Goal: Transaction & Acquisition: Purchase product/service

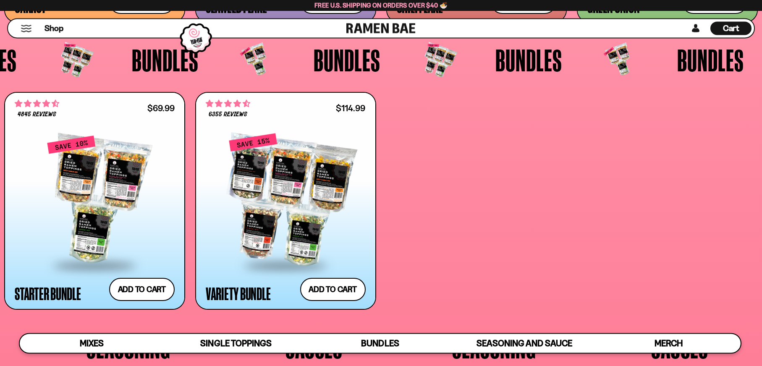
scroll to position [2012, 0]
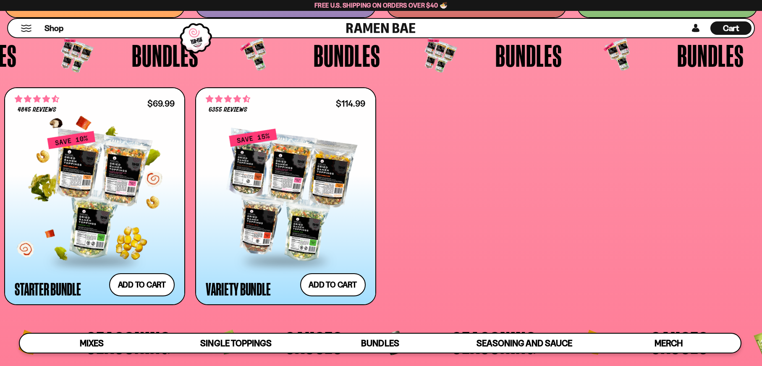
click at [114, 214] on div at bounding box center [95, 194] width 160 height 129
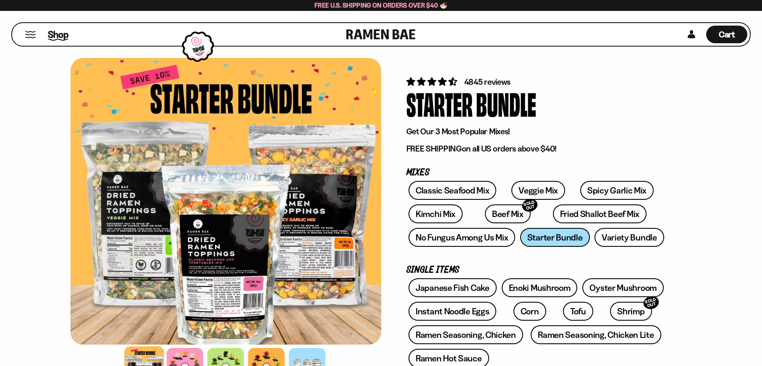
click at [60, 37] on span "Shop" at bounding box center [58, 34] width 21 height 13
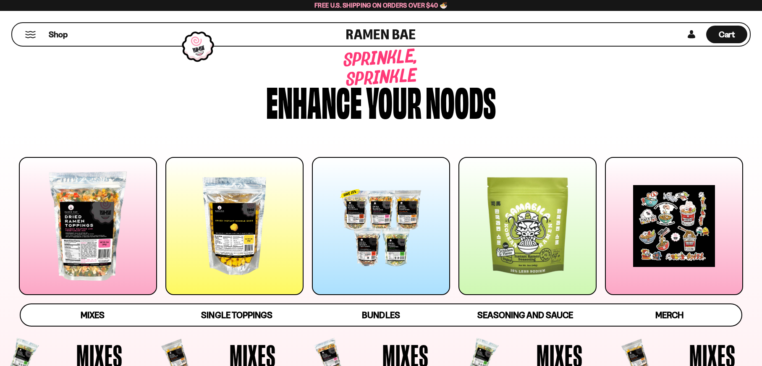
click at [70, 226] on div at bounding box center [88, 226] width 138 height 138
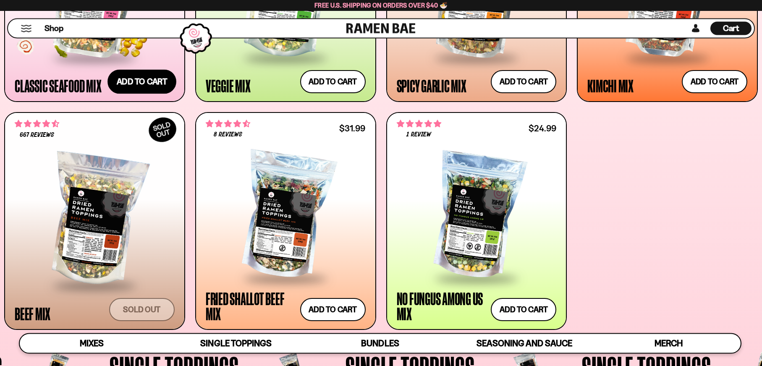
scroll to position [507, 0]
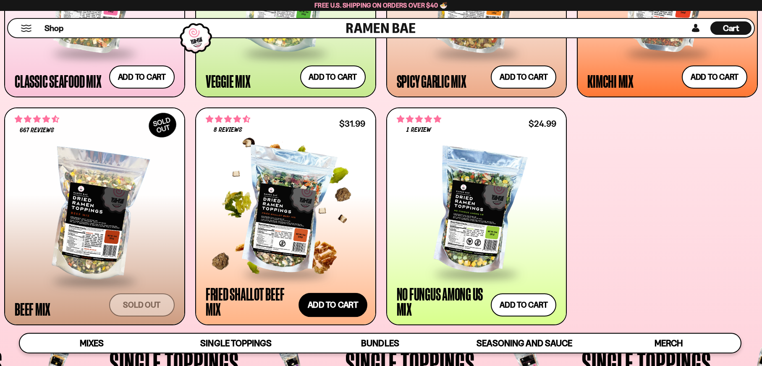
click at [340, 298] on button "Add to cart Add — Regular price $31.99 Regular price Sale price $31.99 Unit pri…" at bounding box center [332, 305] width 69 height 24
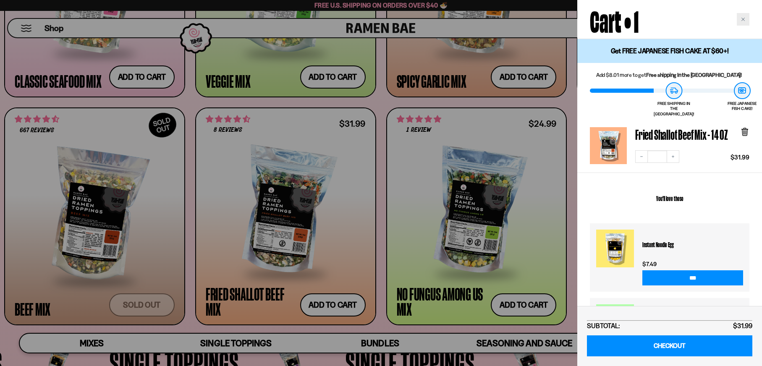
click at [745, 18] on icon "Close cart" at bounding box center [743, 19] width 4 height 4
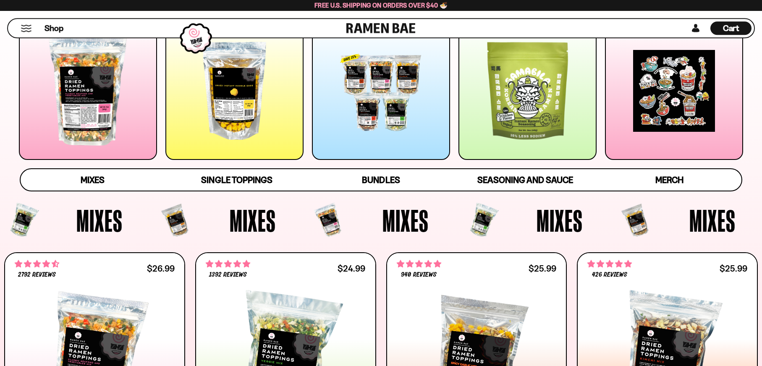
scroll to position [122, 0]
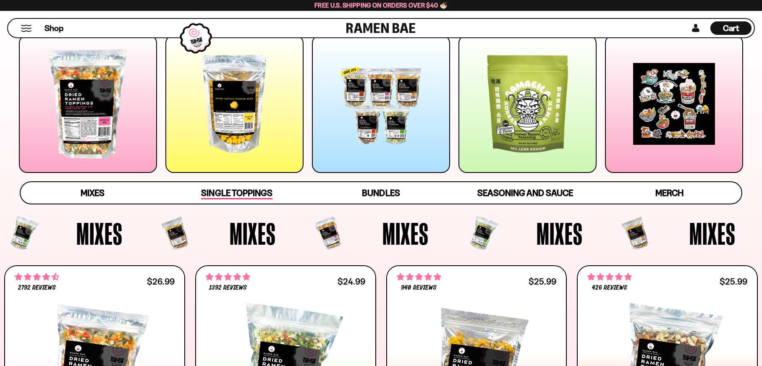
click at [227, 188] on span "Single Toppings" at bounding box center [236, 194] width 71 height 12
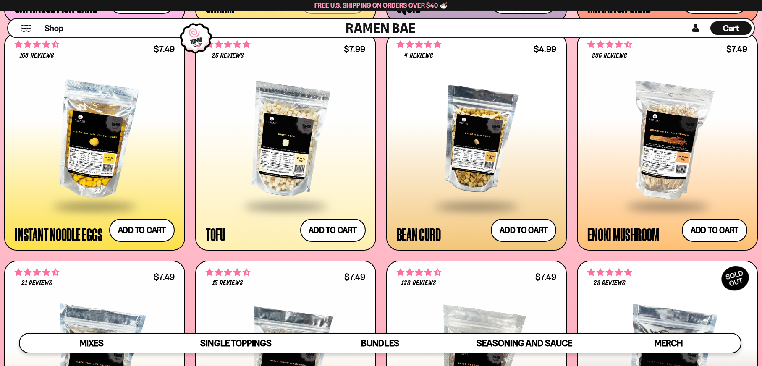
scroll to position [1108, 0]
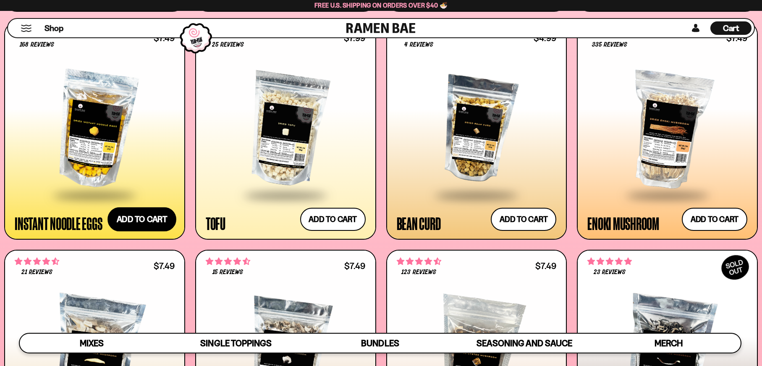
click at [136, 217] on button "Add to cart Add — Regular price $7.49 Regular price Sale price $7.49 Unit price…" at bounding box center [141, 219] width 69 height 24
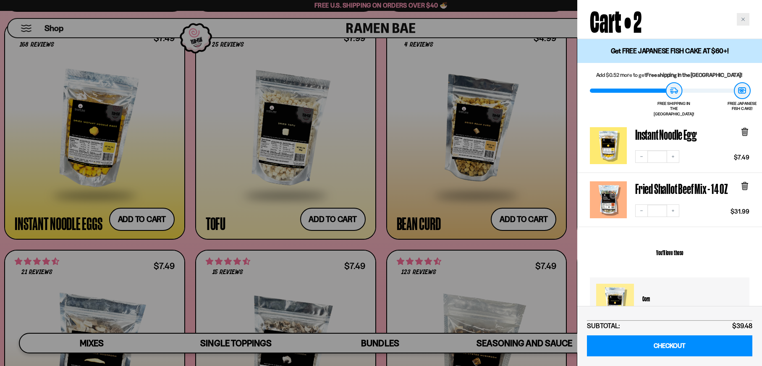
click at [742, 18] on icon "Close cart" at bounding box center [743, 19] width 4 height 4
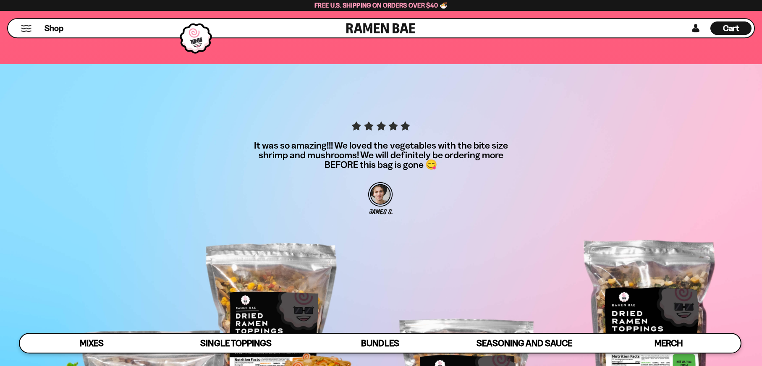
scroll to position [2906, 0]
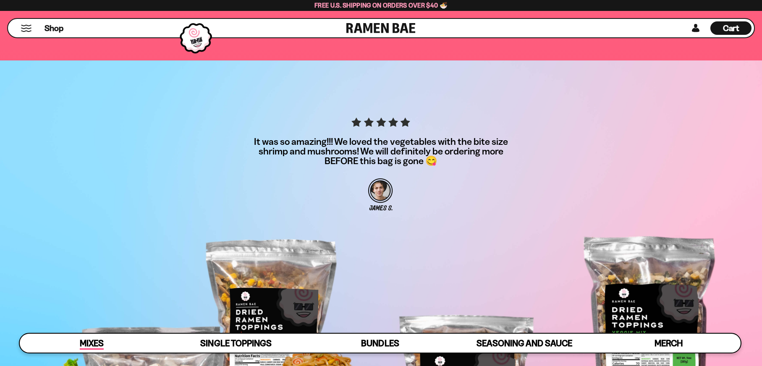
click at [80, 340] on span "Mixes" at bounding box center [92, 344] width 24 height 12
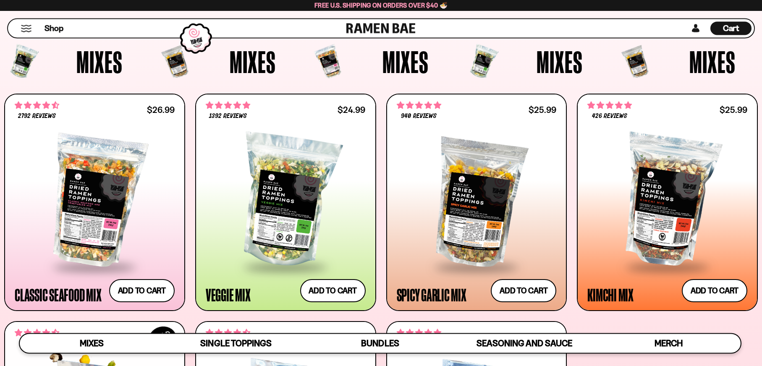
scroll to position [293, 0]
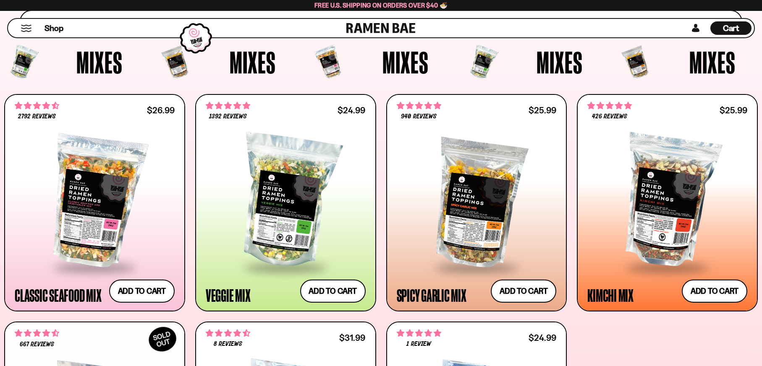
click at [739, 22] on div "Cart D0381C2F-513E-4F90-8A41-6F0A75DCBAAA" at bounding box center [730, 27] width 41 height 13
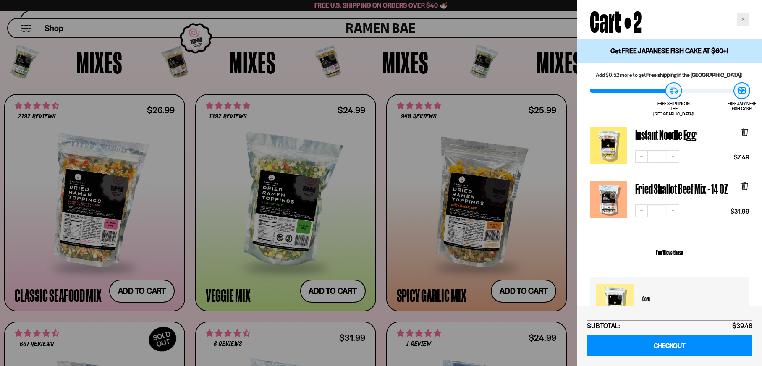
click at [744, 15] on div "Close cart" at bounding box center [743, 19] width 13 height 13
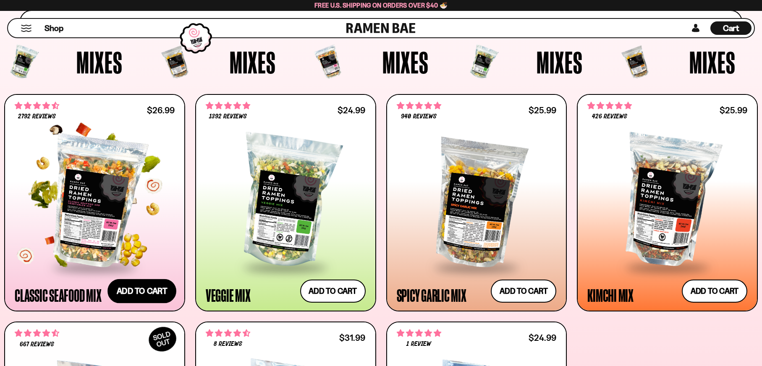
click at [140, 290] on button "Add to cart Add — Regular price $26.99 Regular price Sale price $26.99 Unit pri…" at bounding box center [141, 291] width 69 height 24
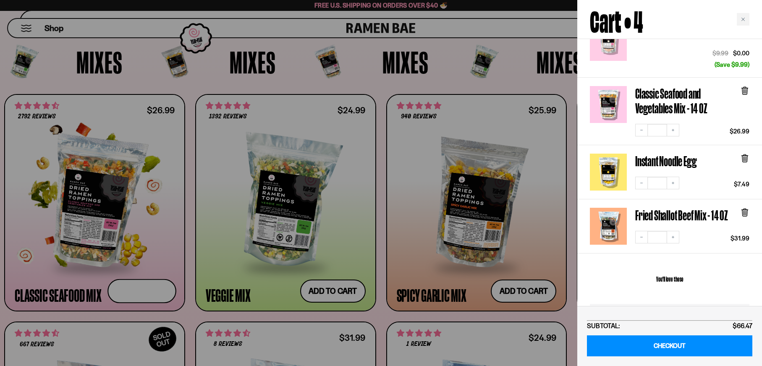
scroll to position [126, 0]
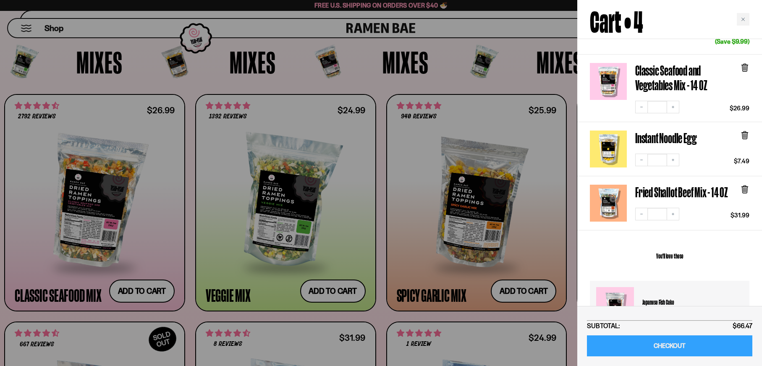
click at [691, 341] on link "CHECKOUT" at bounding box center [669, 345] width 165 height 21
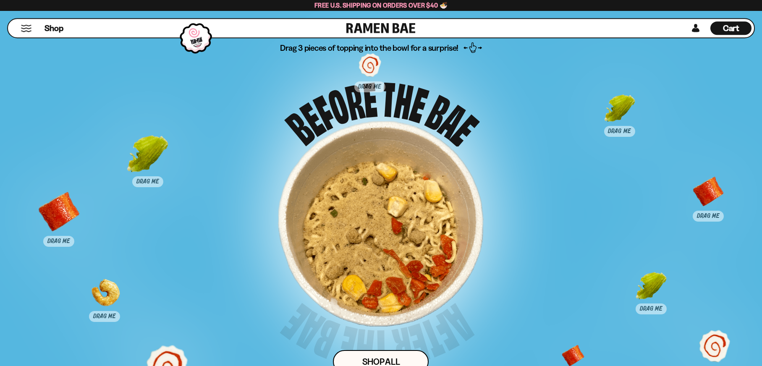
scroll to position [4238, 0]
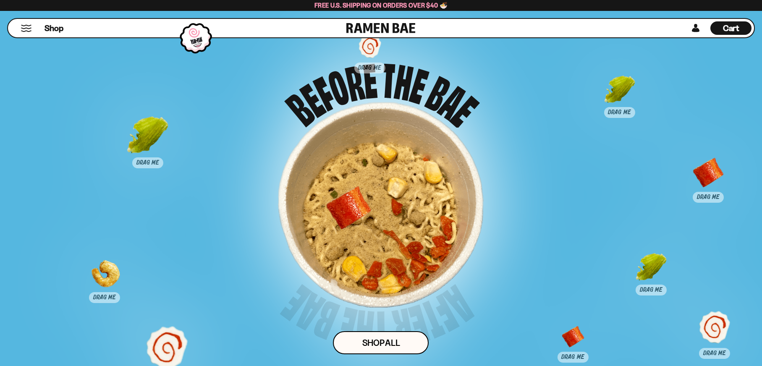
drag, startPoint x: 60, startPoint y: 199, endPoint x: 350, endPoint y: 214, distance: 290.0
click at [350, 214] on div at bounding box center [349, 209] width 42 height 42
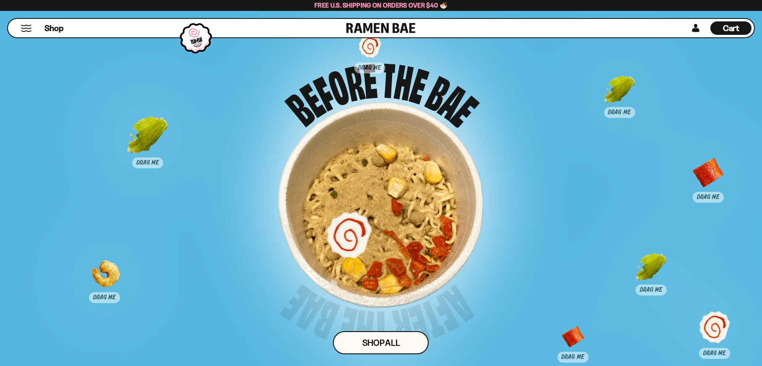
drag, startPoint x: 168, startPoint y: 346, endPoint x: 359, endPoint y: 227, distance: 225.3
click at [359, 227] on div at bounding box center [349, 235] width 42 height 42
click at [614, 88] on div at bounding box center [620, 97] width 42 height 42
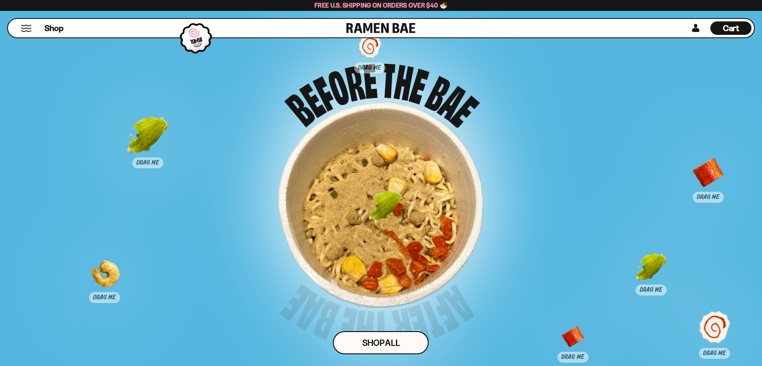
drag, startPoint x: 614, startPoint y: 88, endPoint x: 378, endPoint y: 204, distance: 263.4
click at [378, 204] on div at bounding box center [385, 213] width 42 height 42
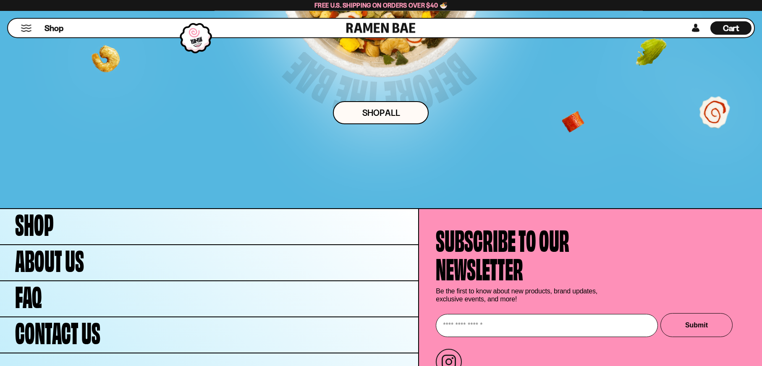
scroll to position [4511, 0]
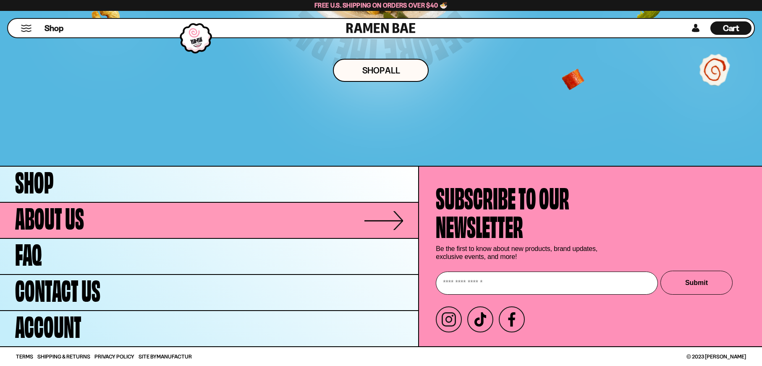
click at [179, 224] on link "About Us" at bounding box center [209, 220] width 418 height 35
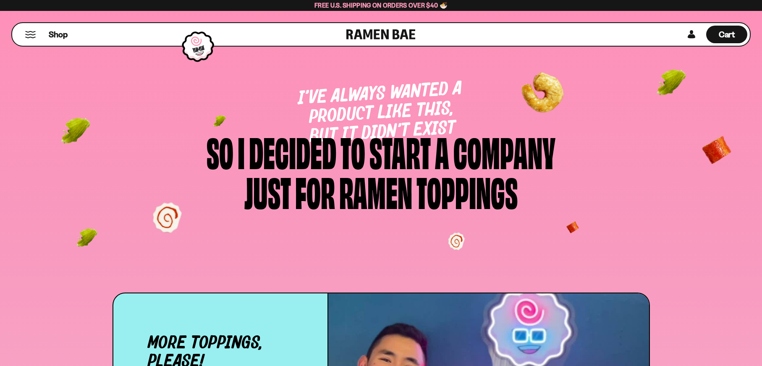
click at [179, 224] on div at bounding box center [166, 217] width 29 height 31
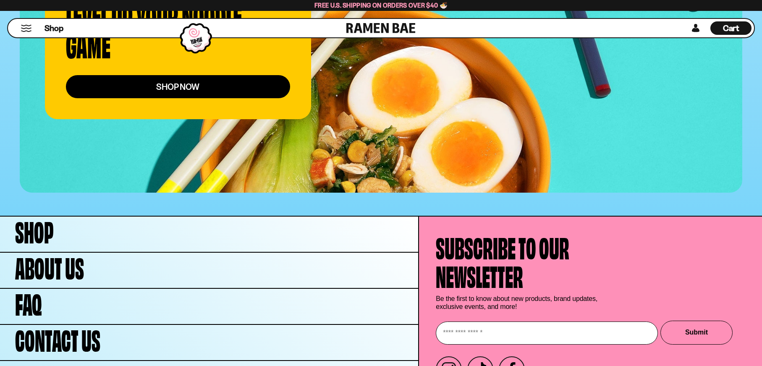
scroll to position [3331, 0]
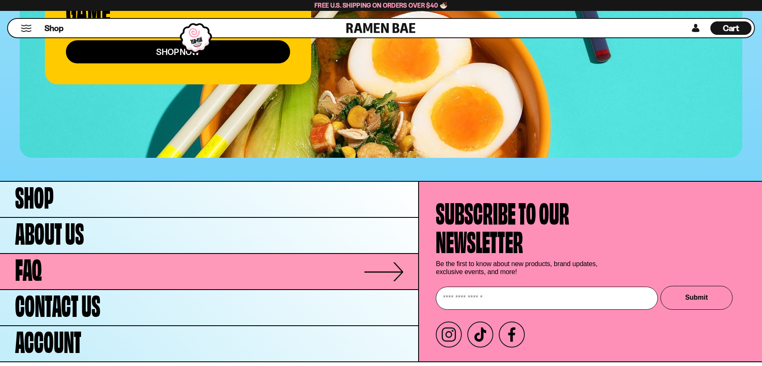
click at [169, 254] on link "FAQ" at bounding box center [209, 271] width 418 height 35
click at [374, 254] on link "FAQ" at bounding box center [209, 271] width 418 height 35
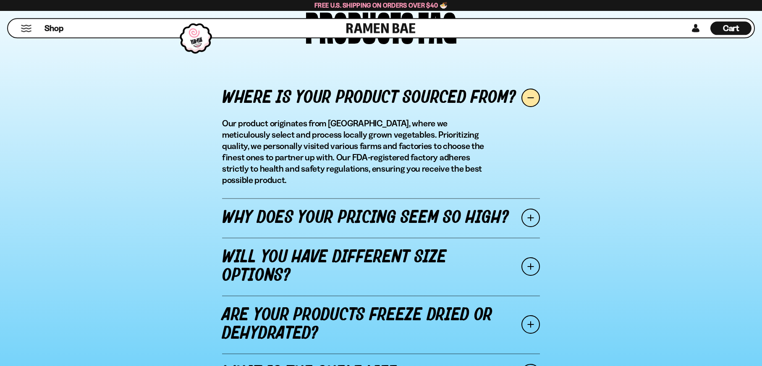
scroll to position [942, 0]
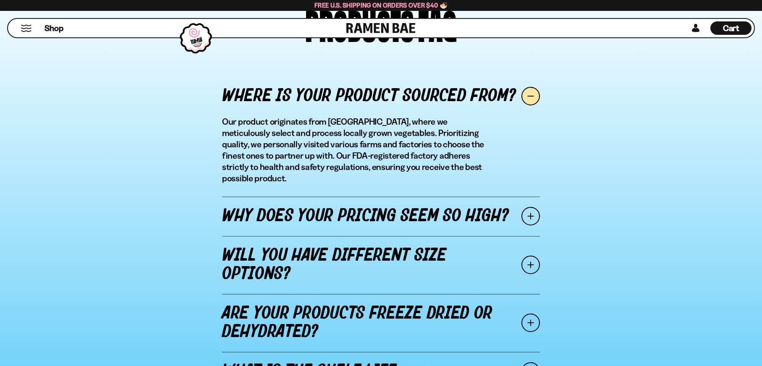
click at [286, 200] on link "Why does your pricing seem so high?" at bounding box center [381, 215] width 318 height 39
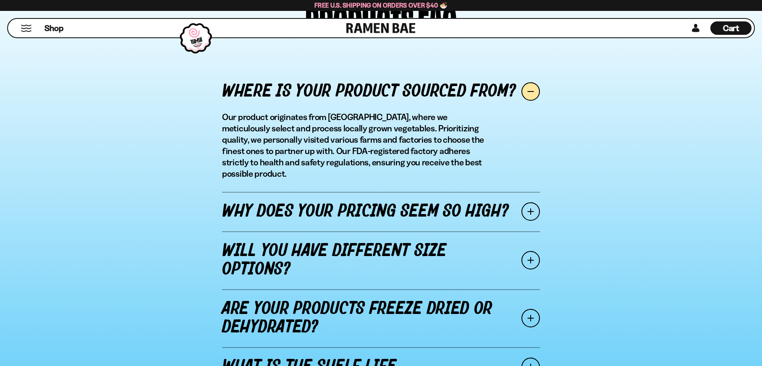
scroll to position [985, 0]
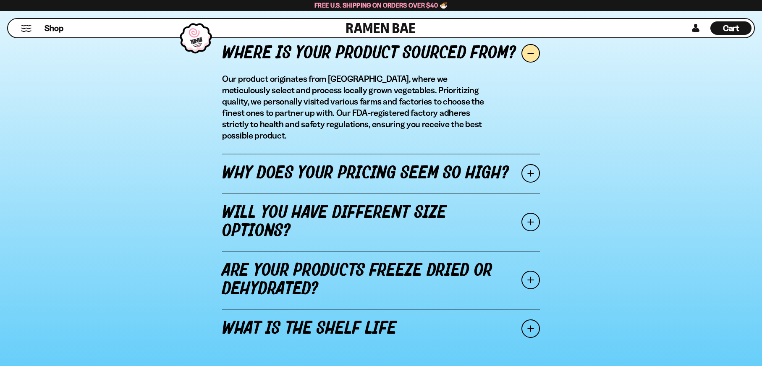
click at [537, 164] on span at bounding box center [530, 173] width 18 height 18
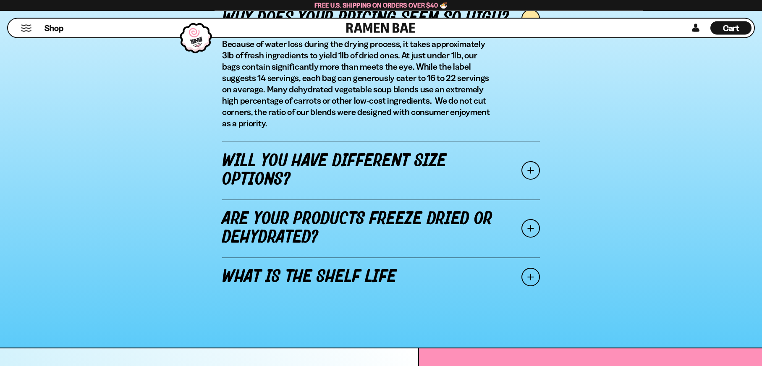
scroll to position [1070, 0]
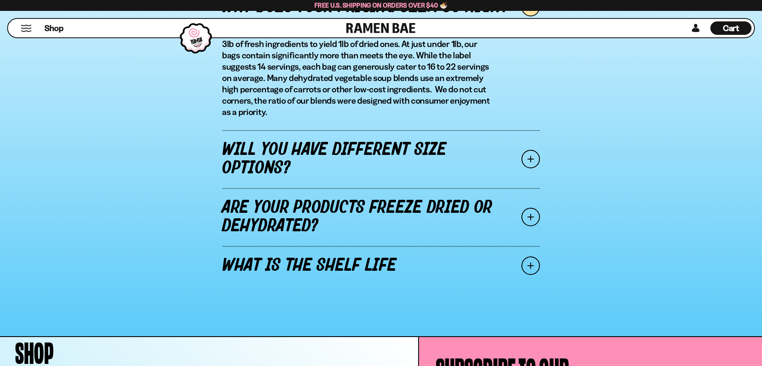
click at [368, 158] on link "Will you have different size options?" at bounding box center [381, 159] width 318 height 58
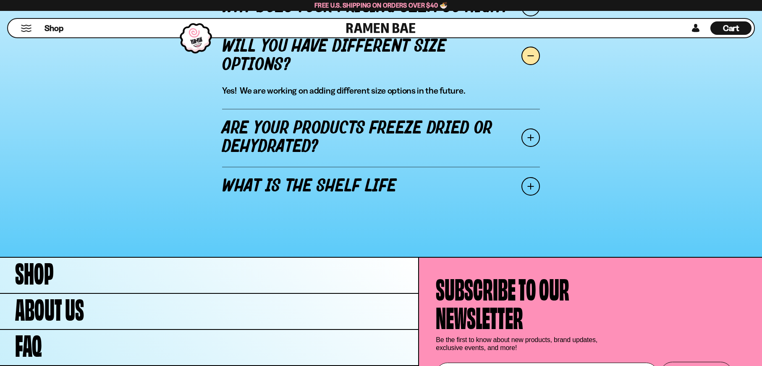
click at [346, 175] on link "What is the shelf life" at bounding box center [381, 186] width 318 height 39
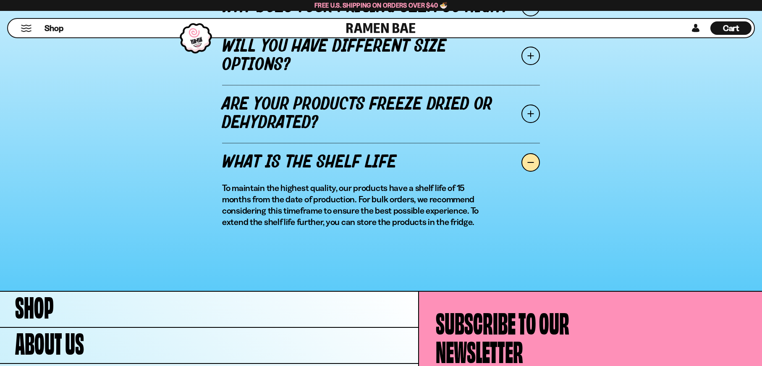
click at [299, 116] on link "Are your products freeze dried or dehydrated?" at bounding box center [381, 114] width 318 height 58
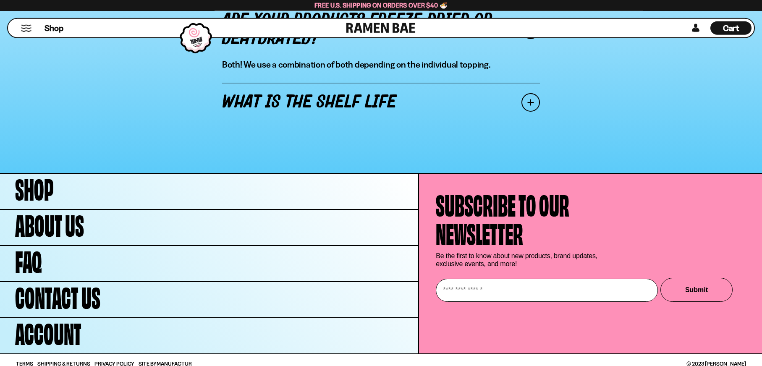
scroll to position [1161, 0]
